Goal: Find specific page/section: Find specific page/section

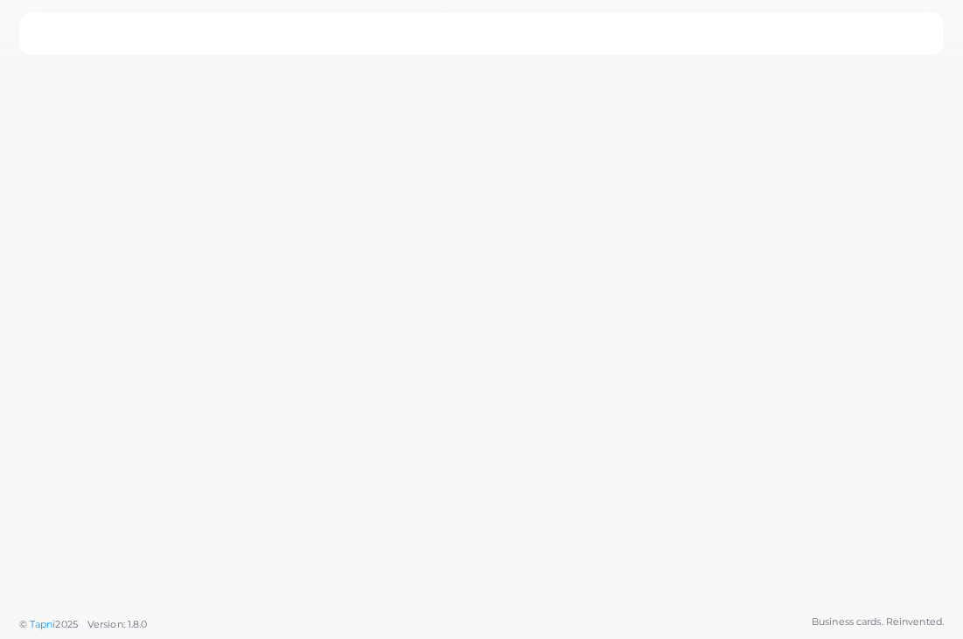
click at [694, 37] on nav at bounding box center [481, 33] width 925 height 43
